Goal: Task Accomplishment & Management: Complete application form

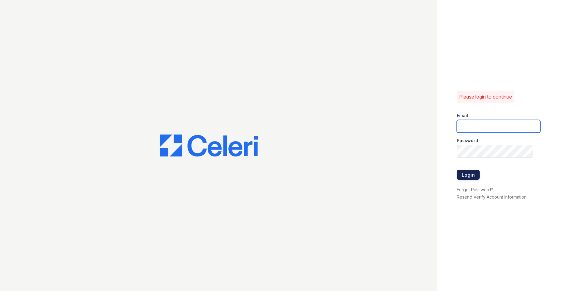
type input "[EMAIL_ADDRESS][DOMAIN_NAME]"
click at [472, 175] on button "Login" at bounding box center [468, 175] width 23 height 10
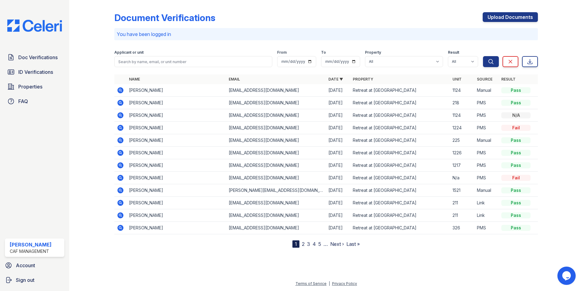
click at [17, 66] on div "Doc Verifications ID Verifications Properties FAQ" at bounding box center [34, 79] width 64 height 56
click at [23, 62] on link "Doc Verifications" at bounding box center [35, 57] width 60 height 12
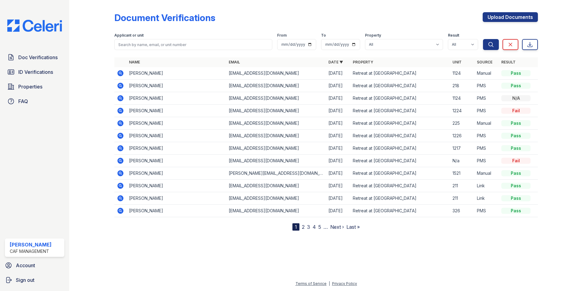
click at [23, 62] on link "Doc Verifications" at bounding box center [35, 57] width 60 height 12
click at [16, 56] on link "Doc Verifications" at bounding box center [35, 57] width 60 height 12
click at [496, 15] on link "Upload Documents" at bounding box center [510, 17] width 55 height 10
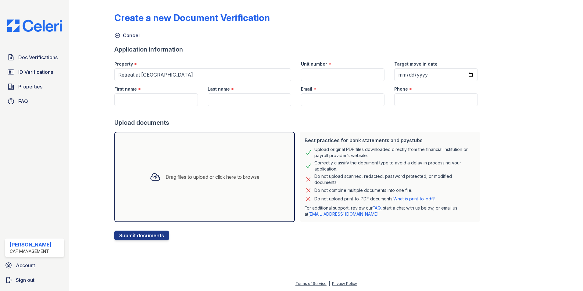
click at [215, 177] on div "Drag files to upload or click here to browse" at bounding box center [213, 176] width 94 height 7
click at [238, 178] on div "Drag files to upload or click here to browse" at bounding box center [213, 176] width 94 height 7
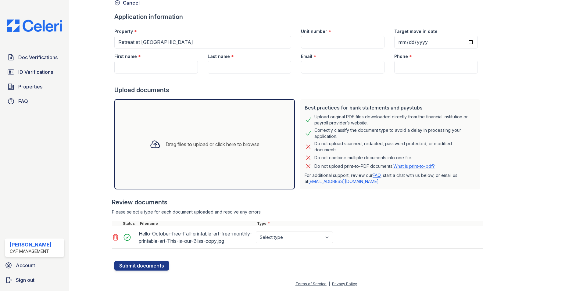
scroll to position [33, 0]
click at [287, 240] on select "Select type Paystub Bank Statement Offer Letter Tax Documents Benefit Award Let…" at bounding box center [294, 237] width 77 height 12
click at [303, 236] on select "Select type Paystub Bank Statement Offer Letter Tax Documents Benefit Award Let…" at bounding box center [294, 237] width 77 height 12
